Goal: Transaction & Acquisition: Book appointment/travel/reservation

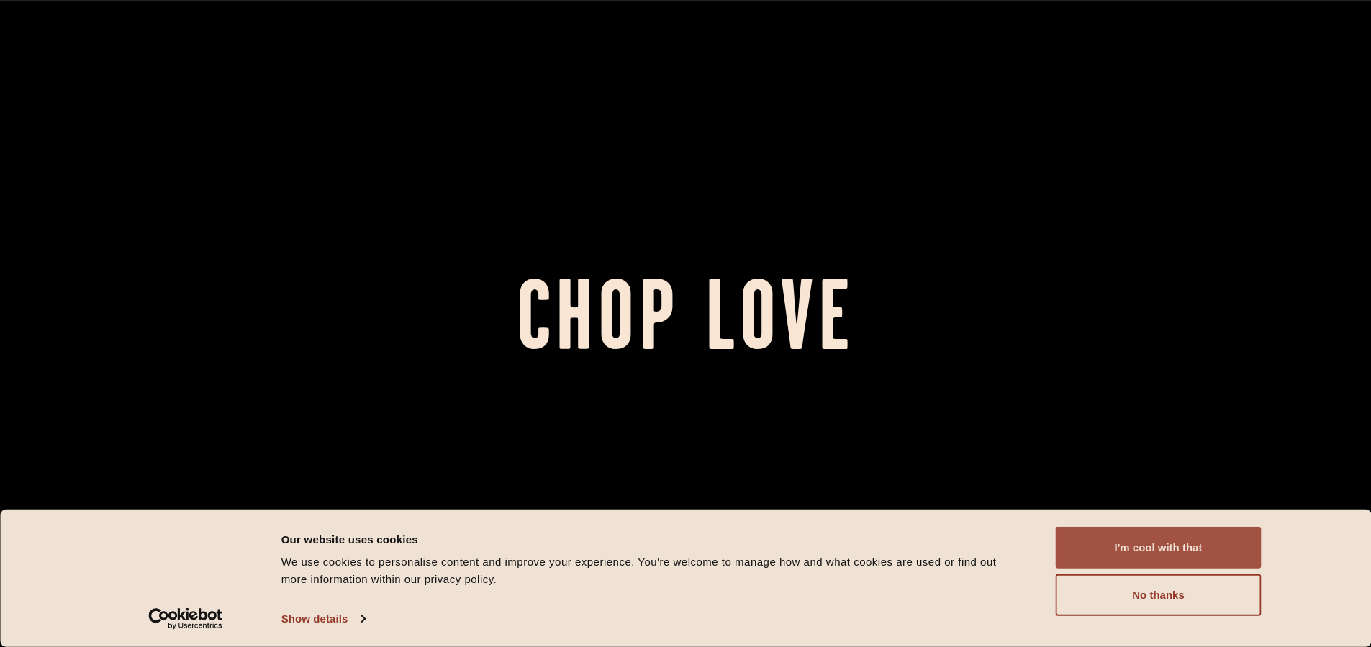
click at [1166, 555] on button "I'm cool with that" at bounding box center [1159, 548] width 206 height 42
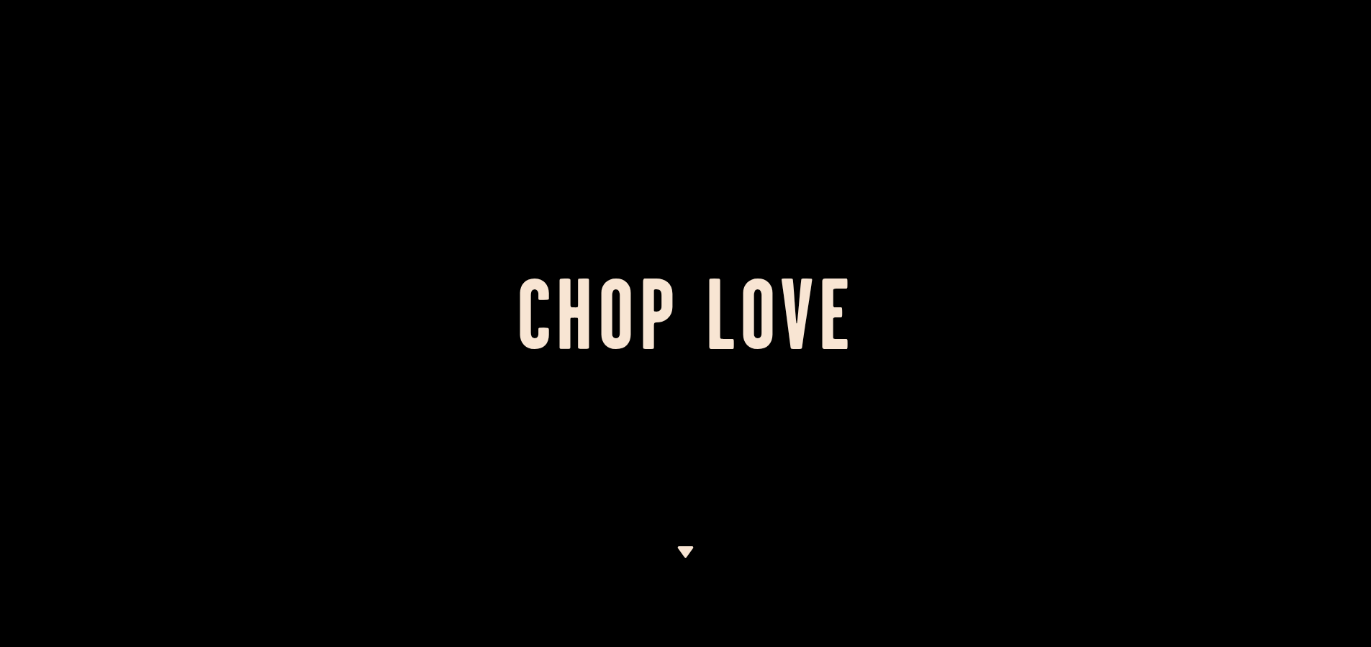
click at [688, 548] on img at bounding box center [685, 552] width 18 height 12
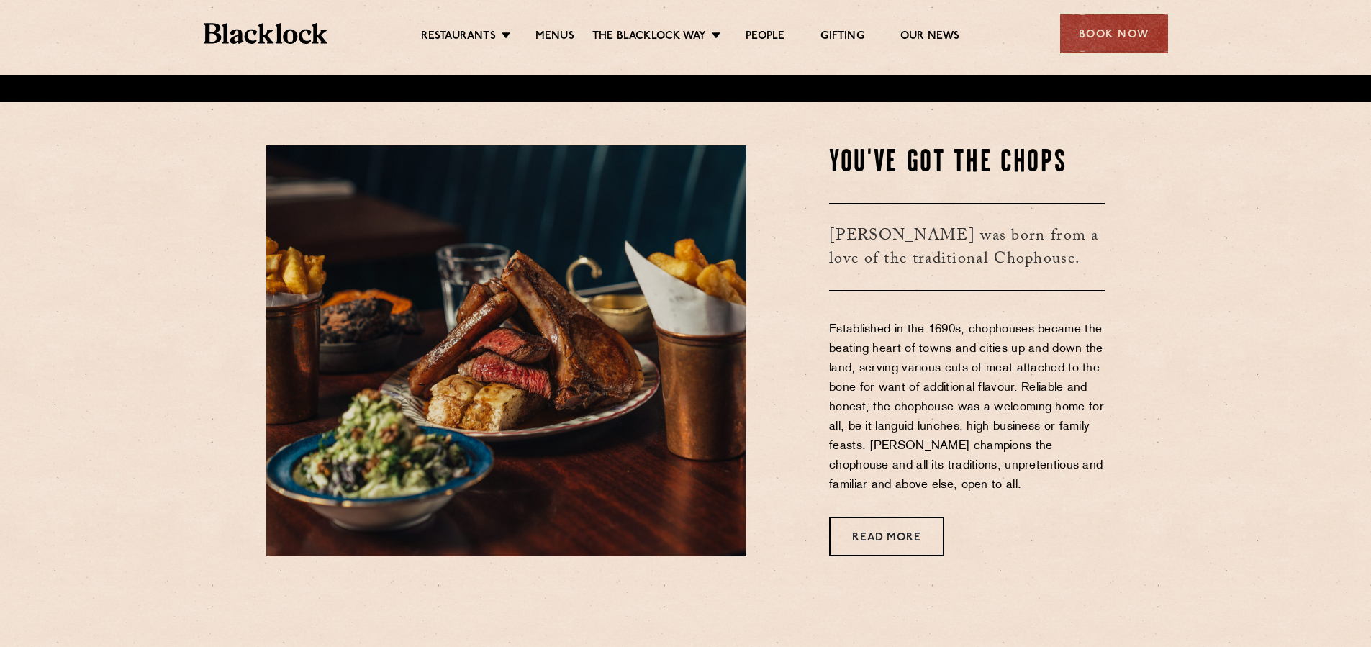
scroll to position [572, 0]
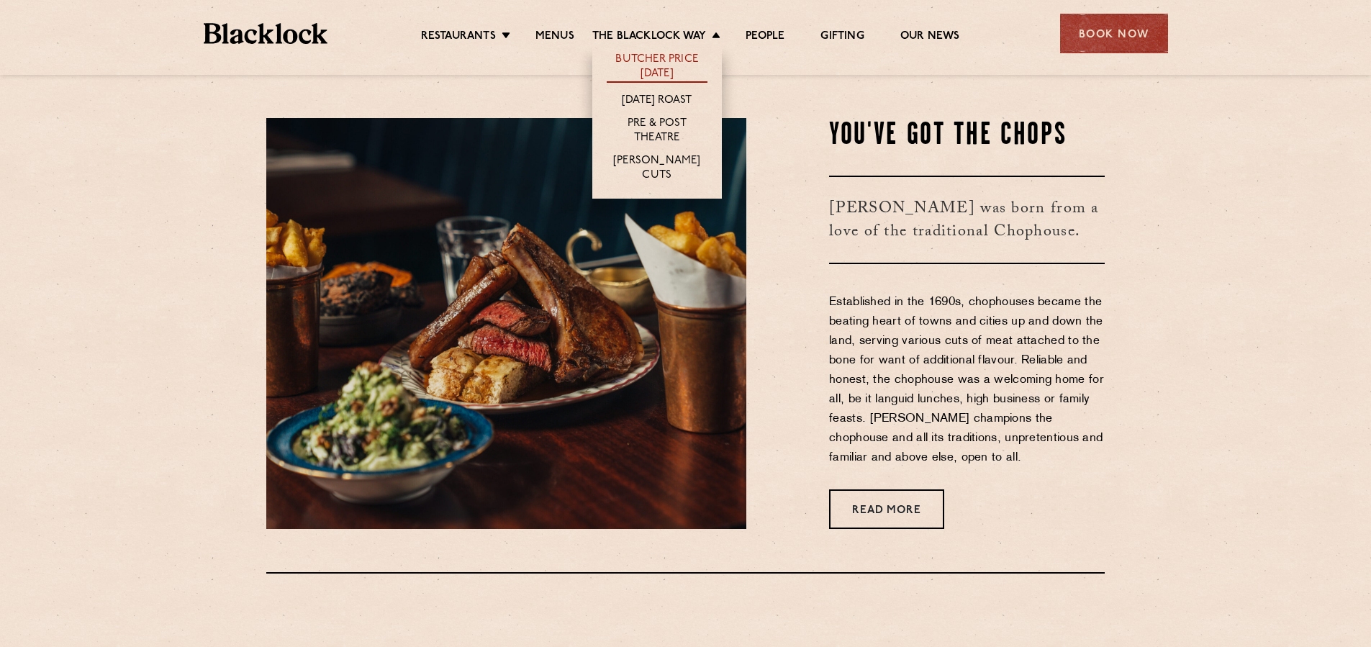
click at [675, 66] on link "Butcher Price [DATE]" at bounding box center [657, 68] width 101 height 30
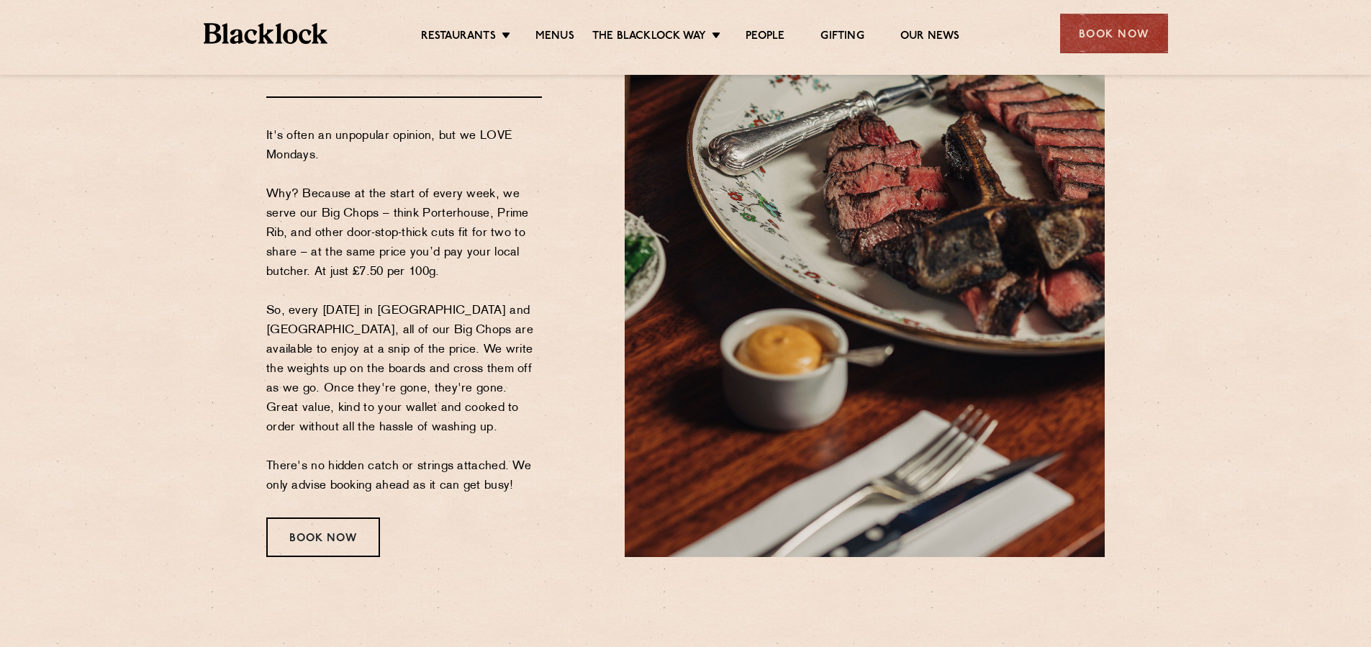
scroll to position [194, 0]
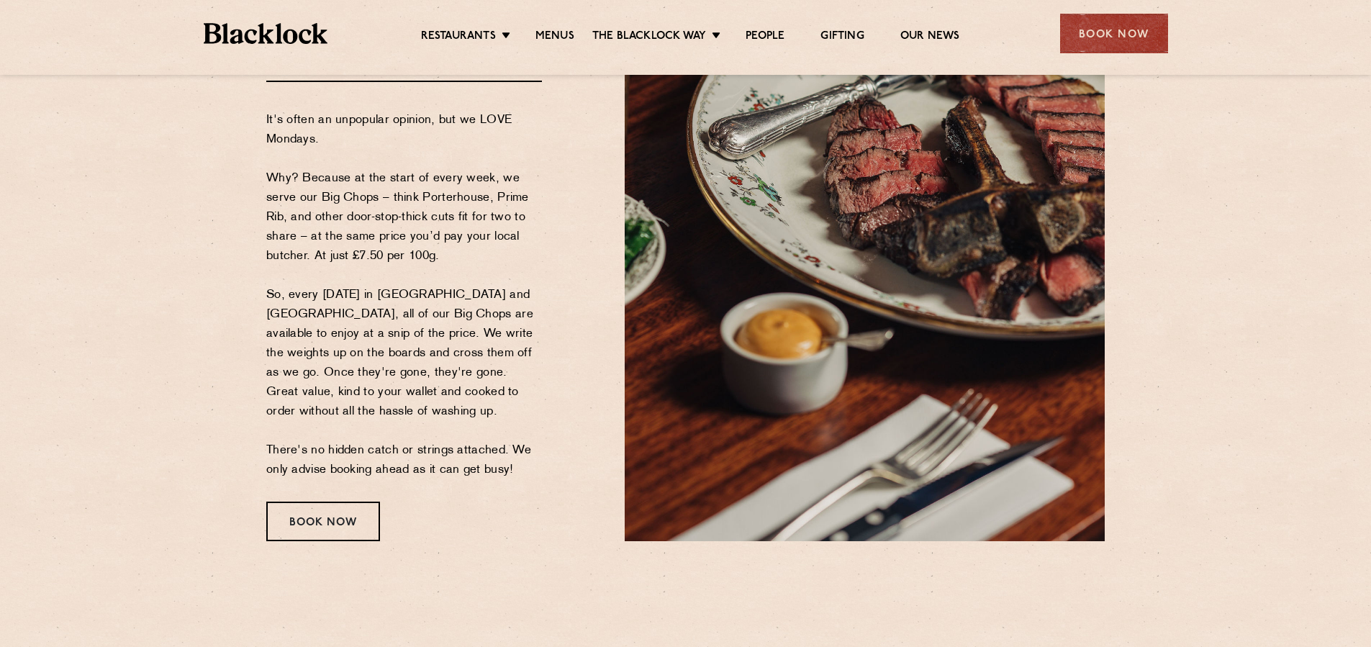
click at [334, 517] on div "Book Now" at bounding box center [323, 522] width 114 height 40
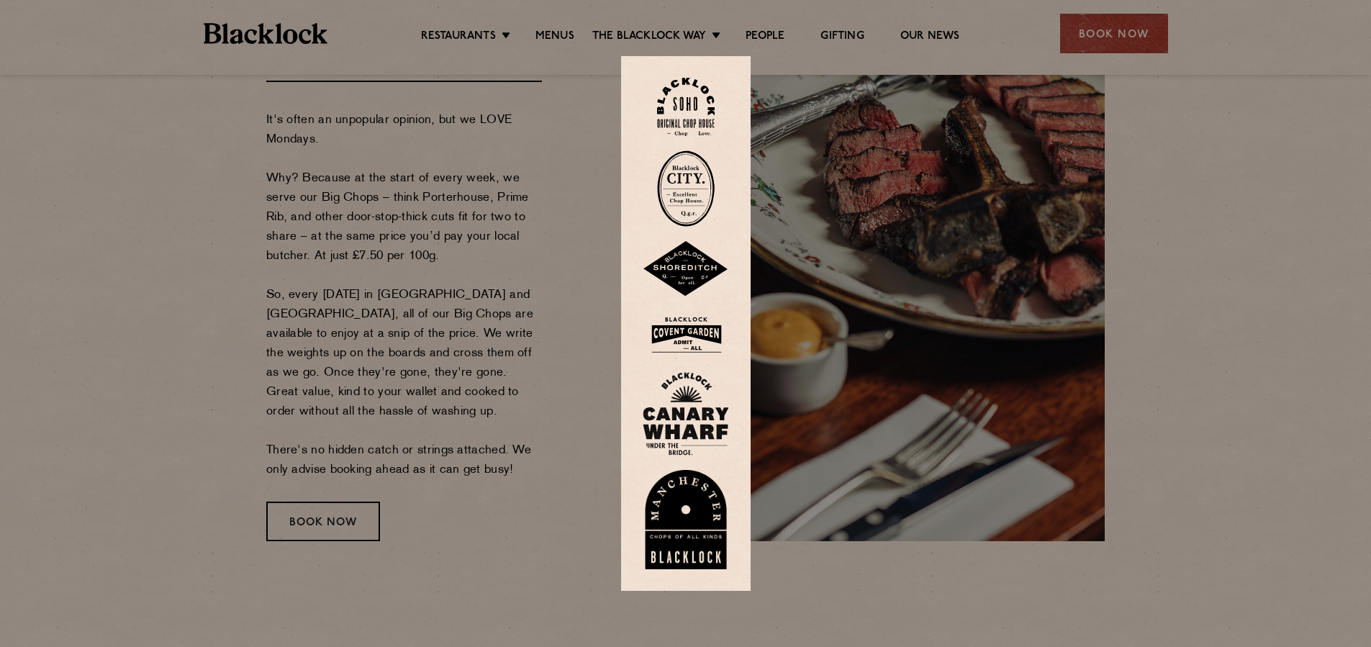
click at [673, 337] on img at bounding box center [686, 335] width 86 height 47
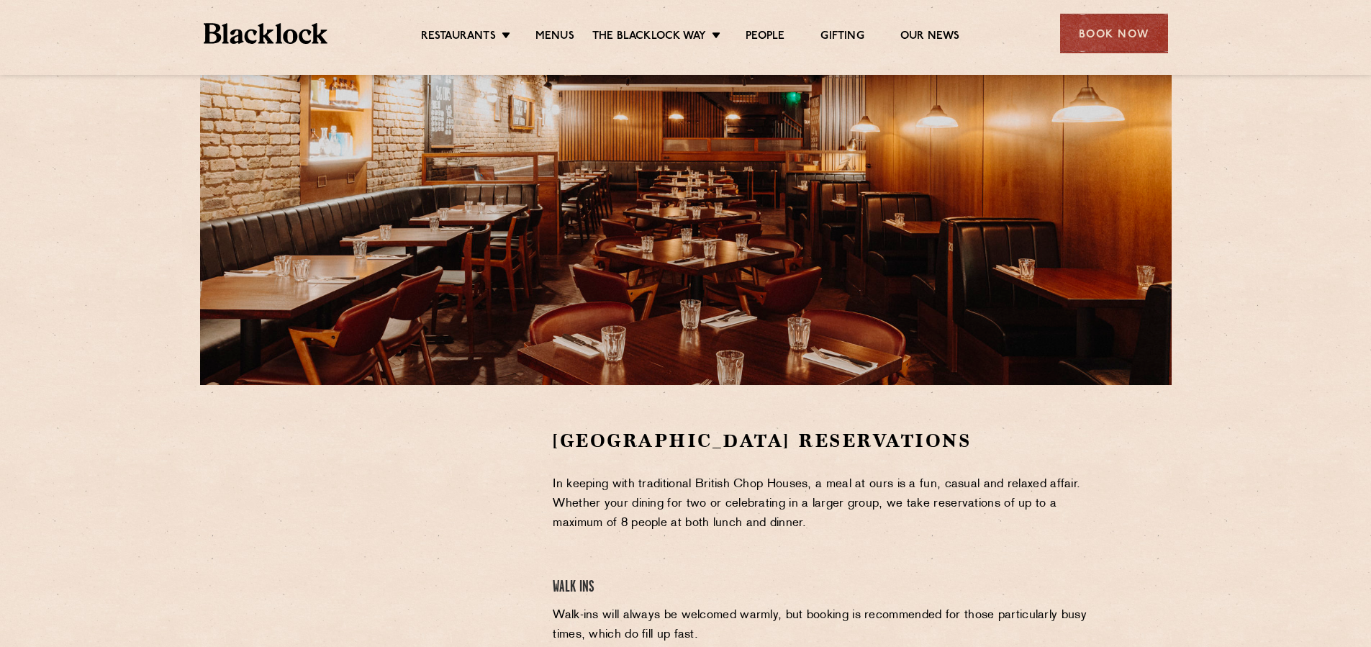
scroll to position [473, 0]
